Goal: Find specific fact: Find contact information

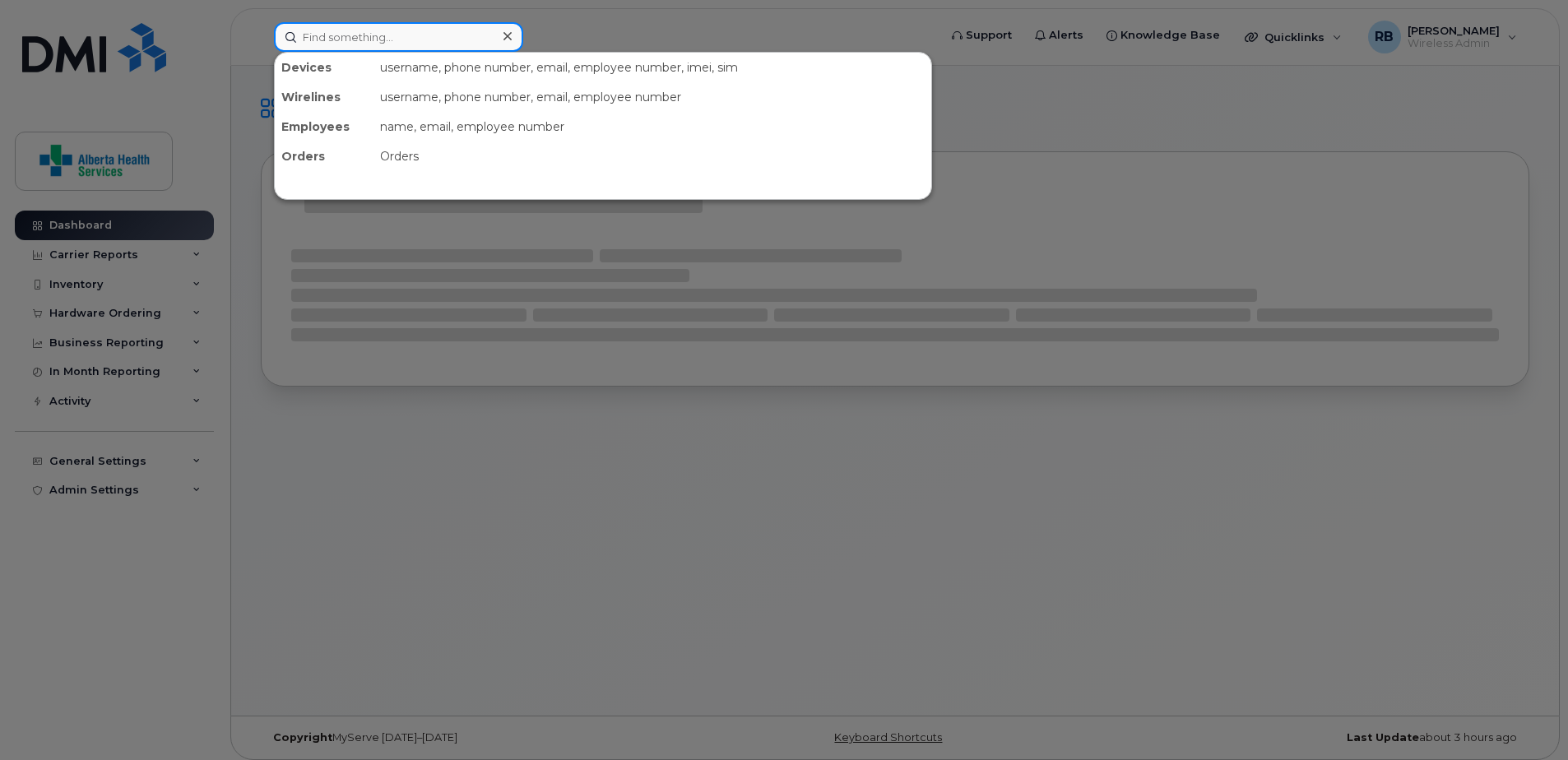
click at [412, 41] on input at bounding box center [399, 36] width 249 height 30
paste input "5878799726"
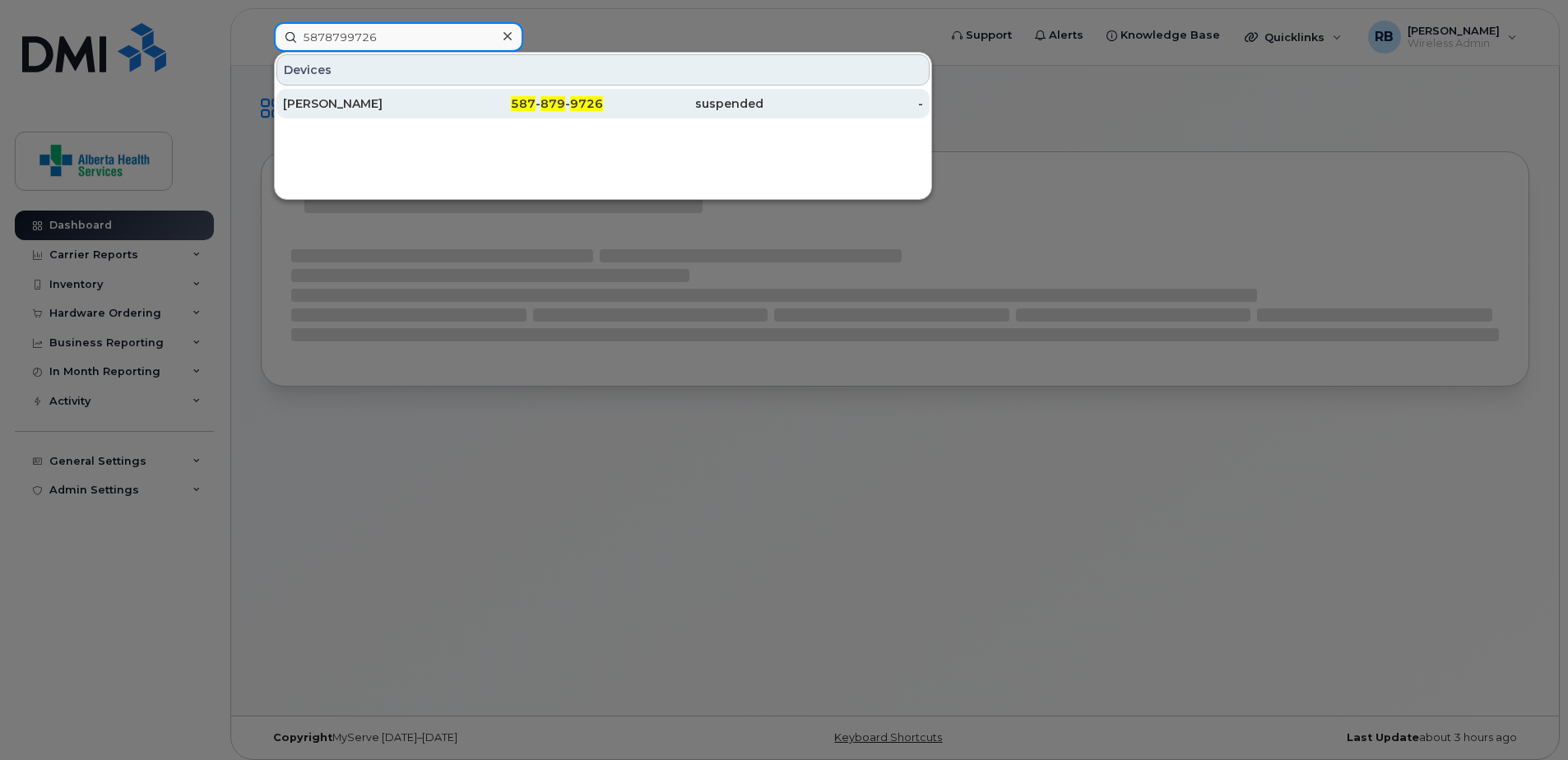
type input "5878799726"
click at [501, 100] on div "587 - 879 - 9726" at bounding box center [523, 104] width 161 height 16
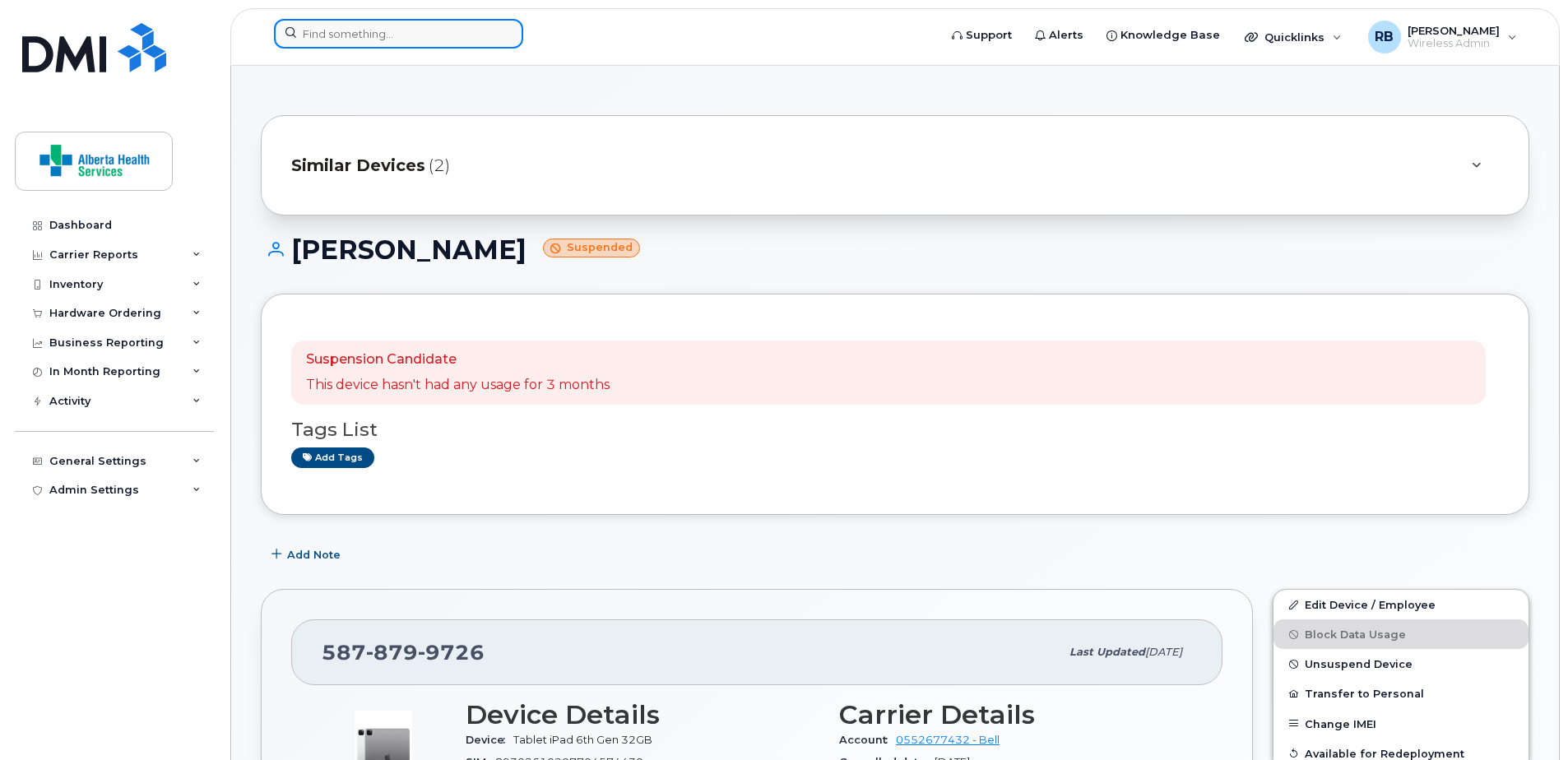
click at [431, 30] on input at bounding box center [399, 34] width 249 height 30
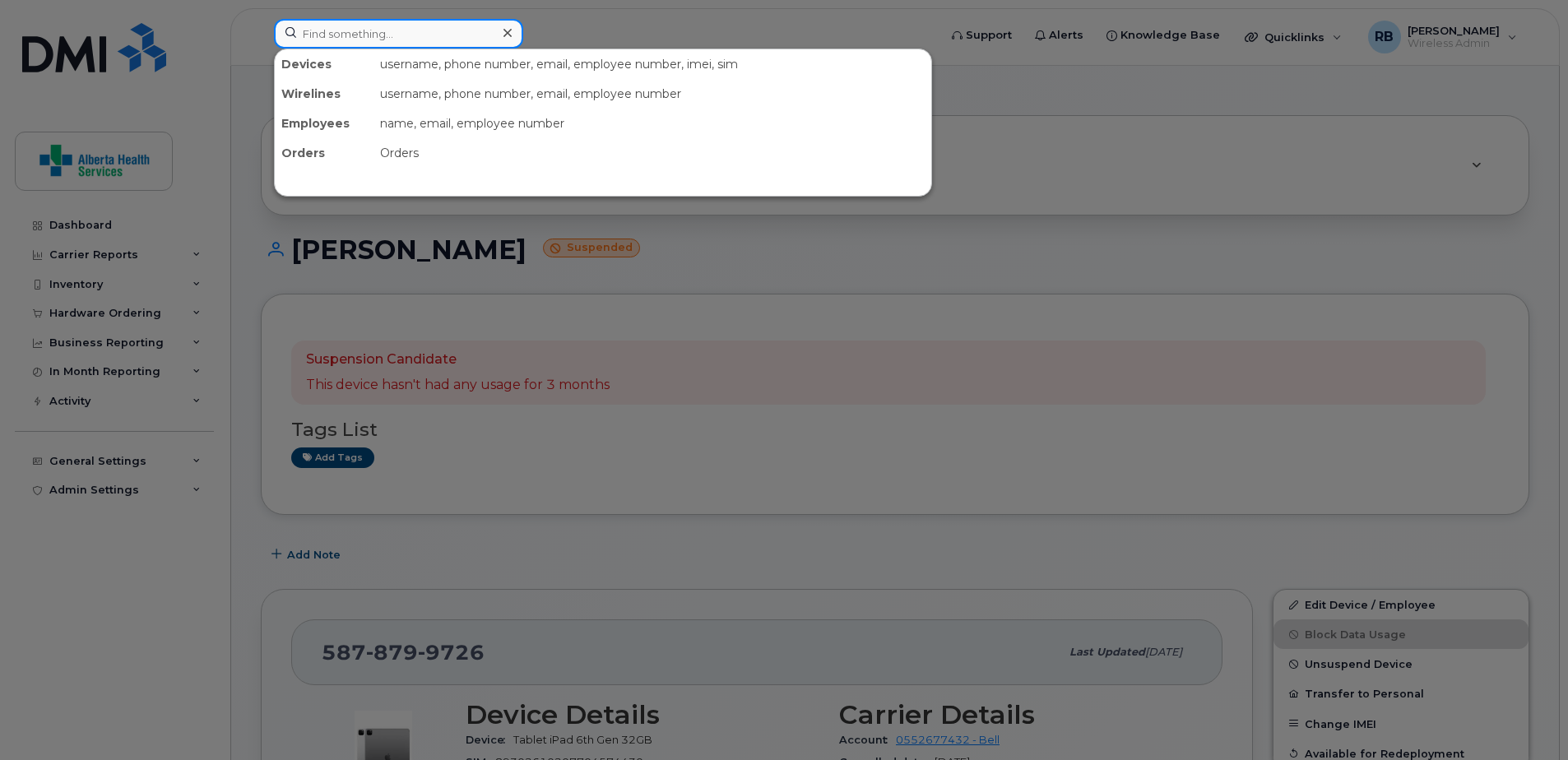
paste input "587) 985-4663"
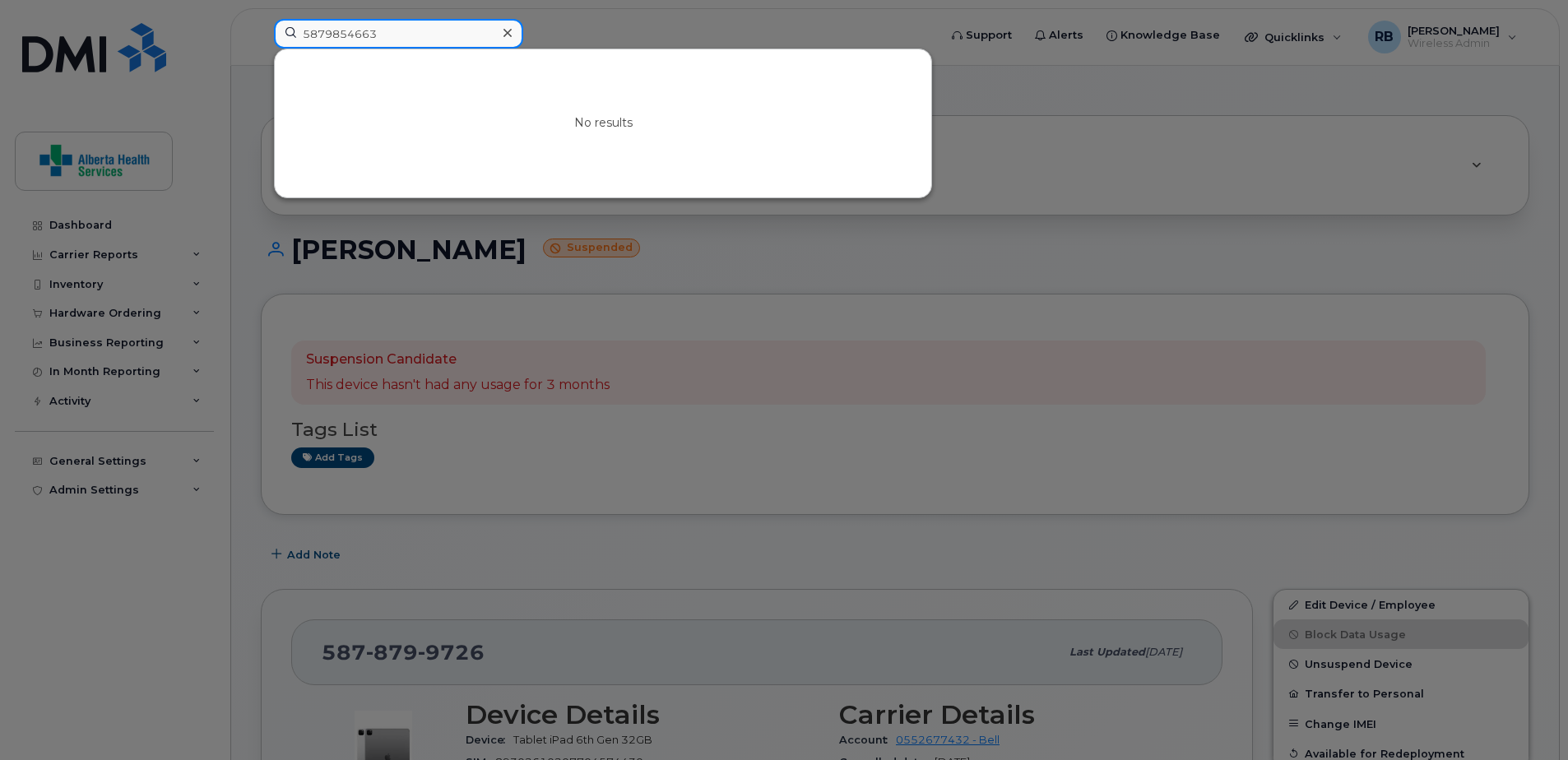
drag, startPoint x: 273, startPoint y: 19, endPoint x: 215, endPoint y: 14, distance: 58.2
click at [261, 19] on div "5879854663 No results" at bounding box center [600, 37] width 680 height 36
type input "5879854663"
click at [397, 35] on input "5879854663" at bounding box center [399, 34] width 249 height 30
click at [506, 35] on icon at bounding box center [507, 33] width 8 height 13
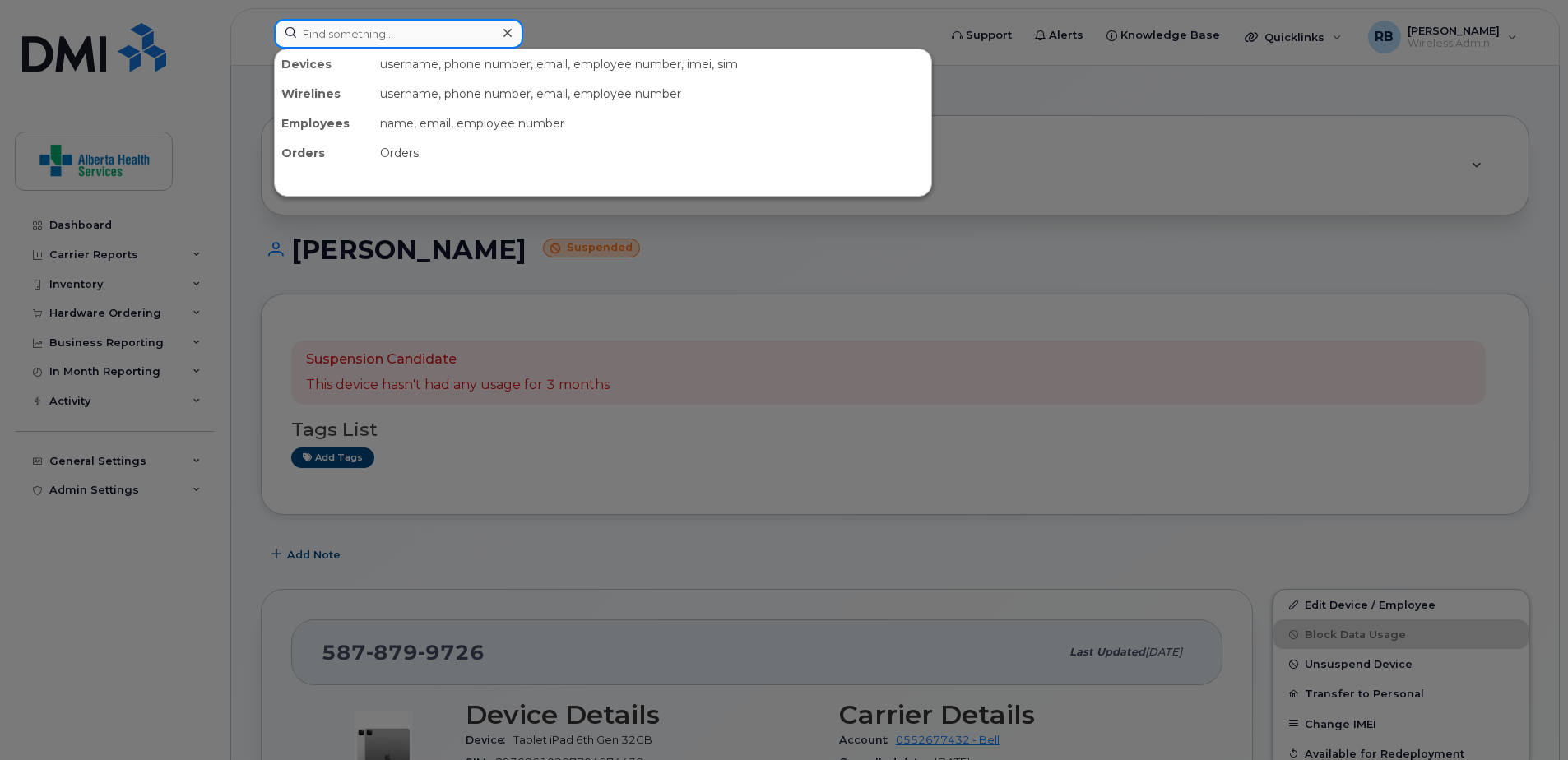
click at [506, 35] on div at bounding box center [399, 34] width 249 height 30
paste input "[PHONE_NUMBER]"
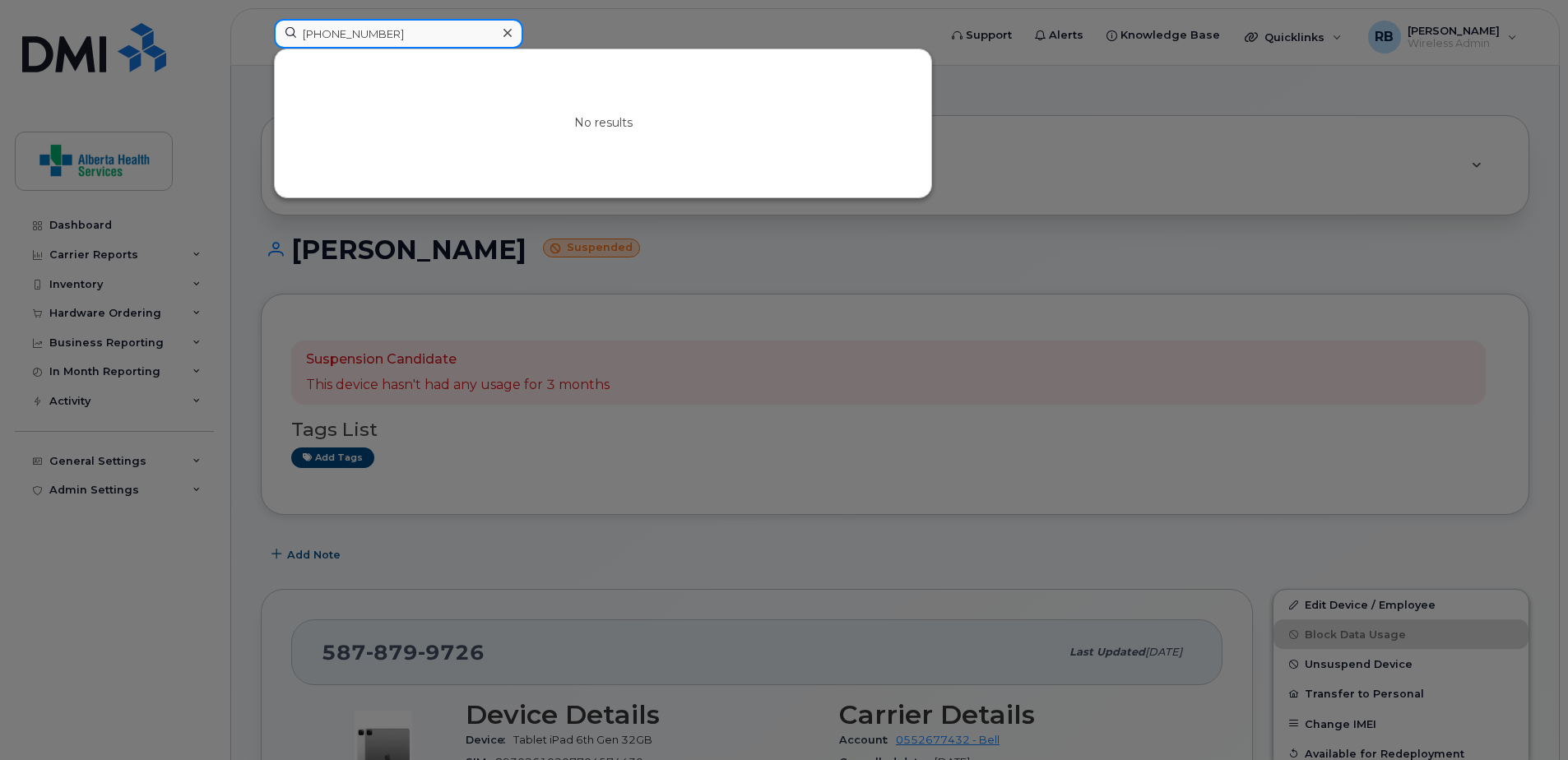
click at [434, 35] on input "[PHONE_NUMBER]" at bounding box center [399, 34] width 249 height 30
type input "[PHONE_NUMBER]"
